Goal: Find specific page/section: Find specific page/section

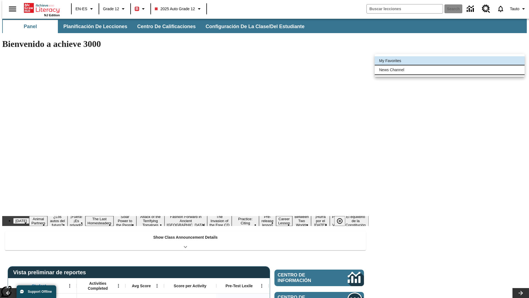
click at [450, 70] on li "News Channel" at bounding box center [450, 69] width 150 height 9
type input "120"
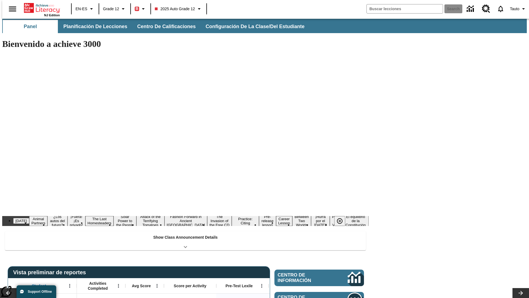
scroll to position [33, 0]
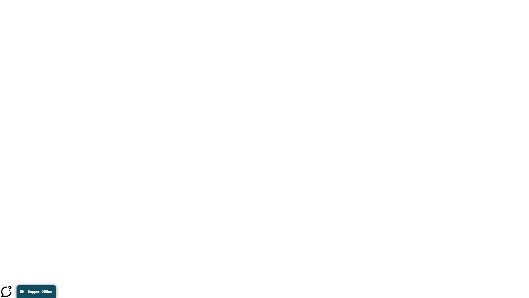
scroll to position [0, 0]
